Goal: Information Seeking & Learning: Learn about a topic

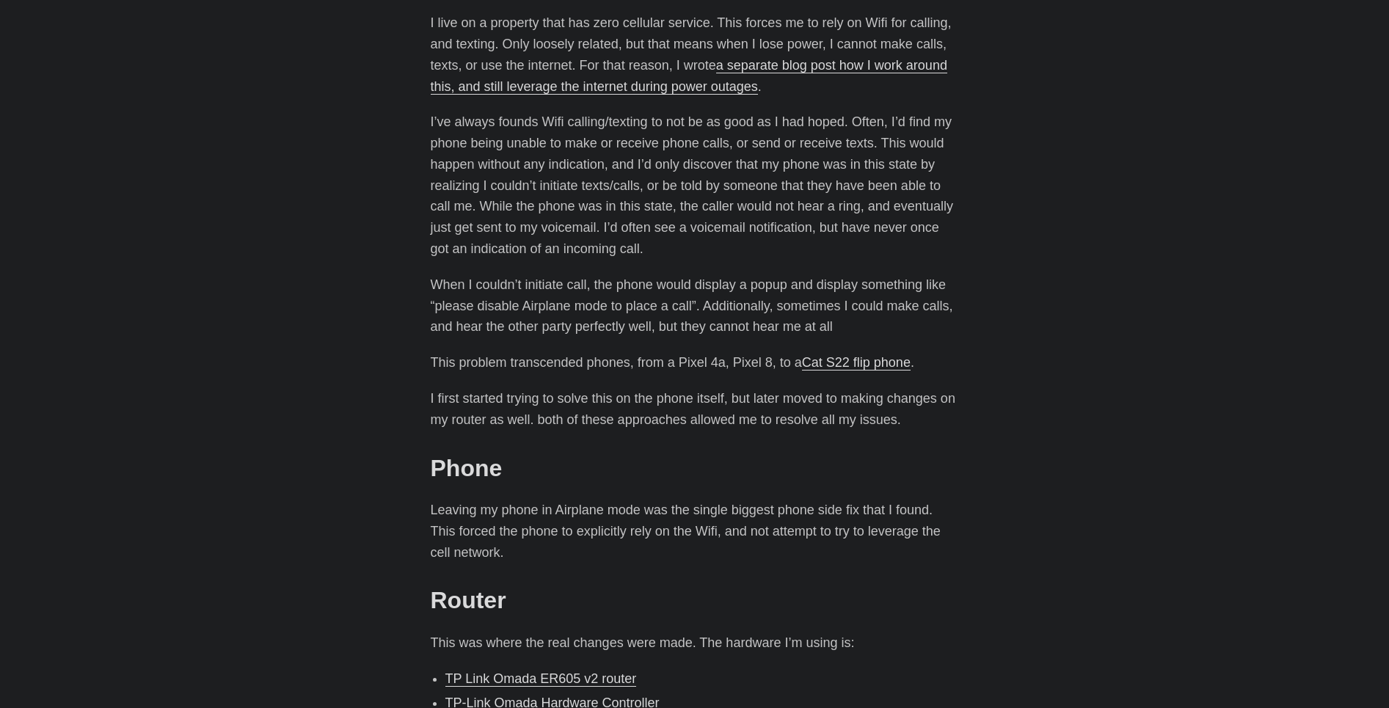
scroll to position [557, 0]
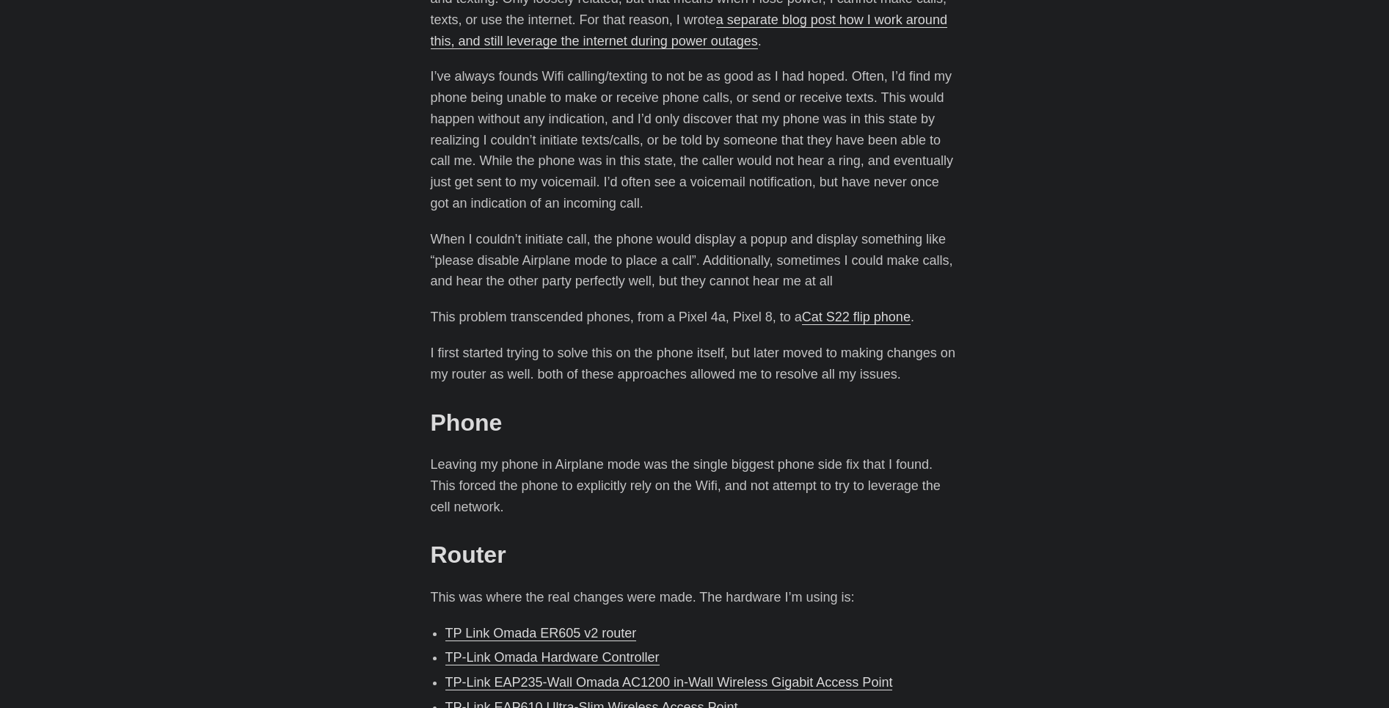
click at [581, 628] on link "TP Link Omada ER605 v2 router" at bounding box center [541, 633] width 192 height 15
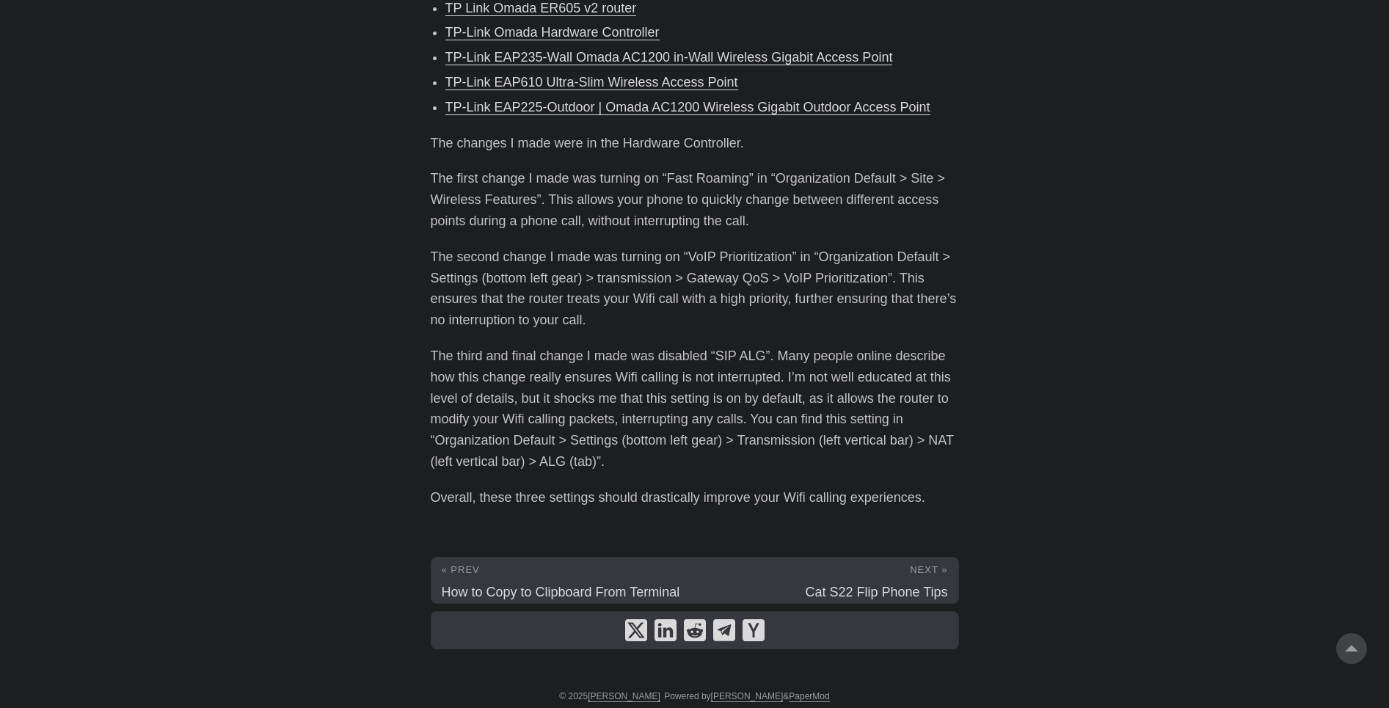
scroll to position [1187, 0]
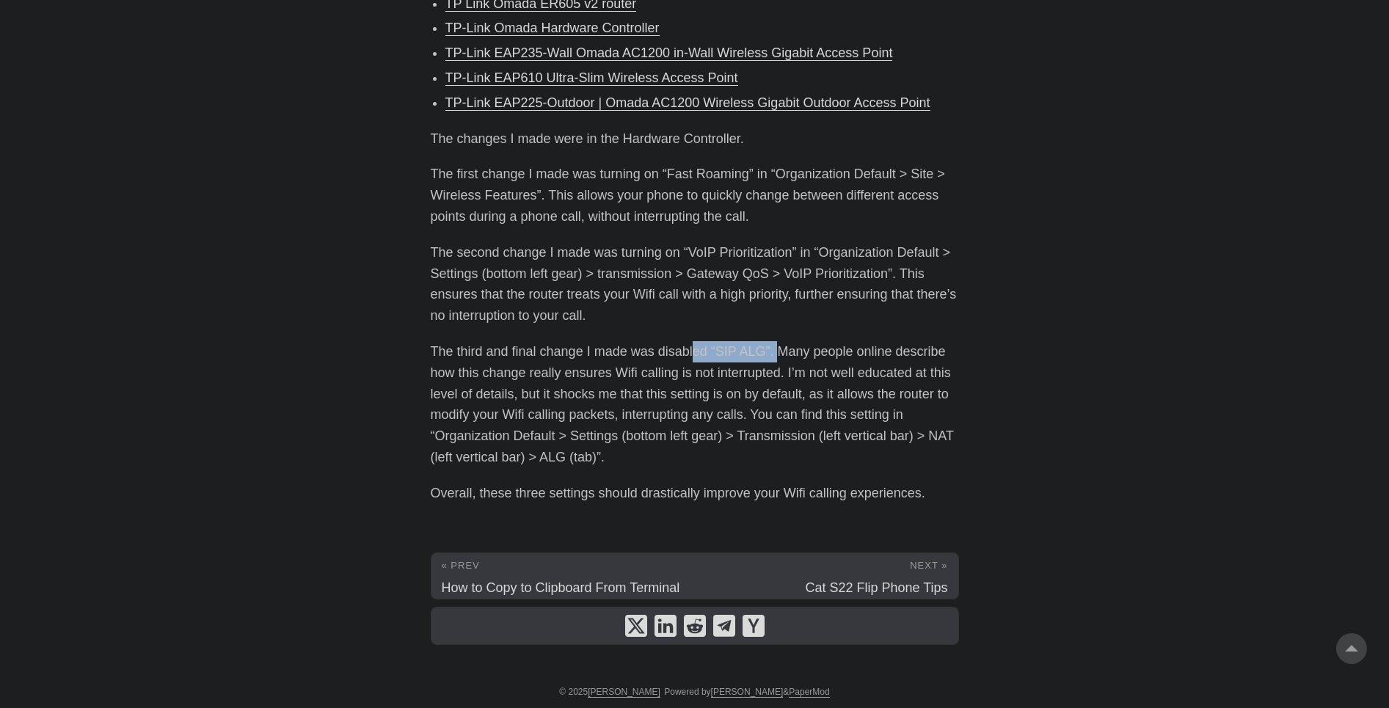
copy p "ed “SIP ALG”."
drag, startPoint x: 771, startPoint y: 351, endPoint x: 695, endPoint y: 352, distance: 76.3
click at [694, 352] on p "The third and final change I made was disabled “SIP ALG”. Many people online de…" at bounding box center [695, 404] width 528 height 127
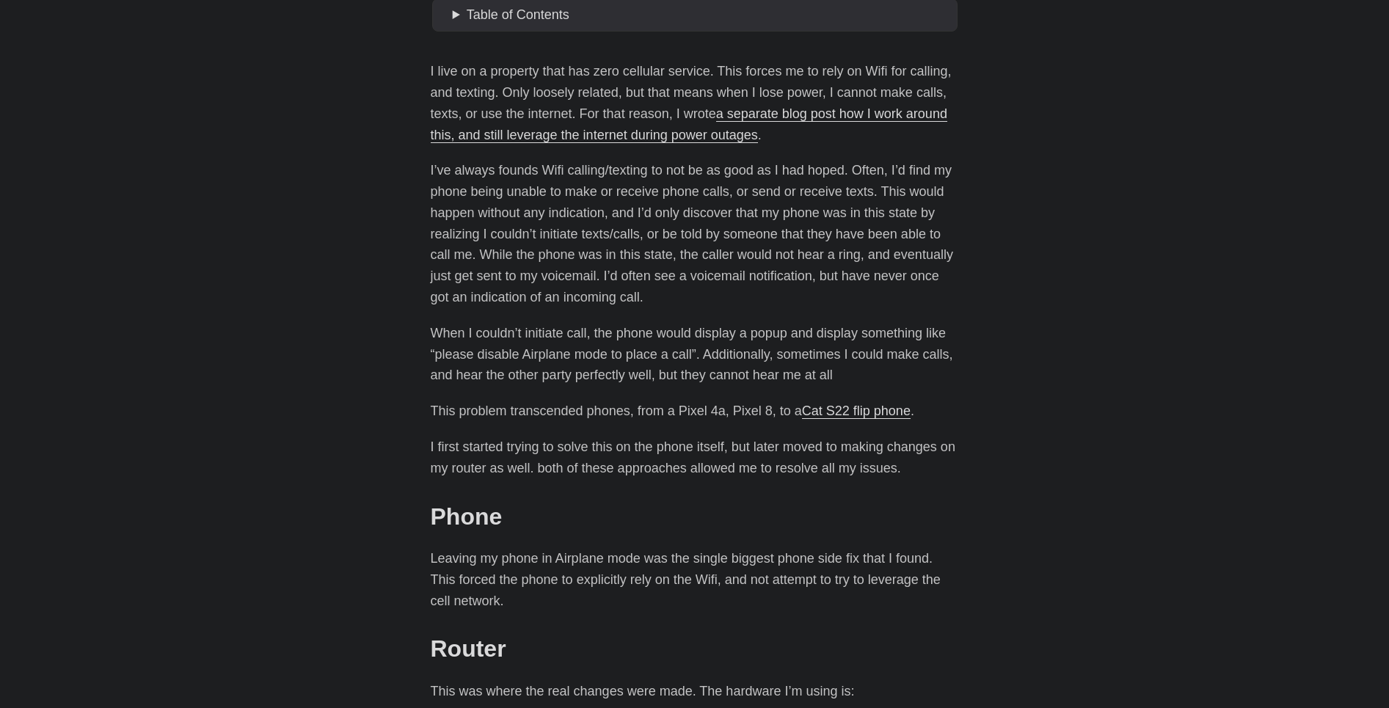
scroll to position [1184, 0]
